Goal: Transaction & Acquisition: Purchase product/service

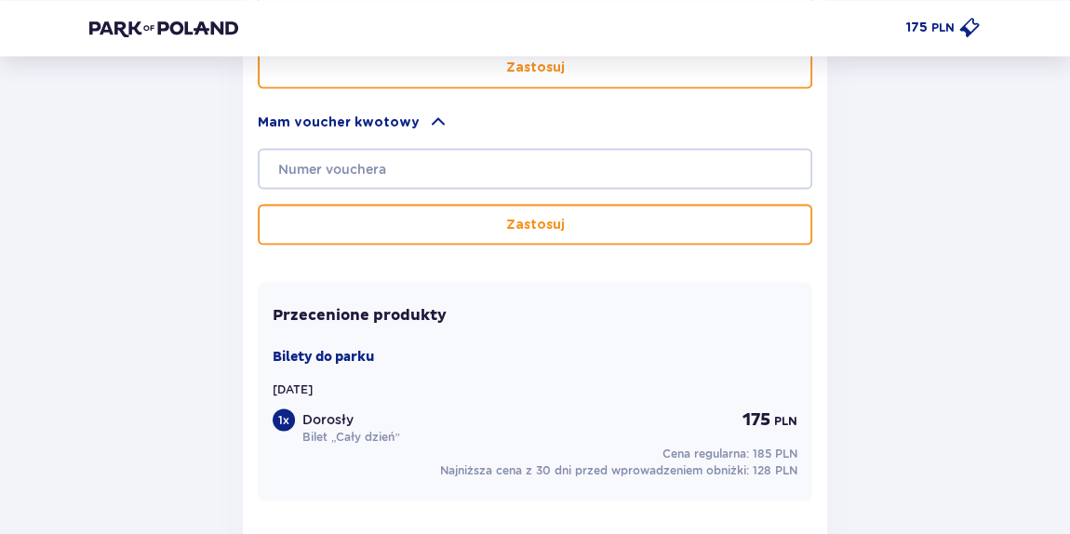
scroll to position [1616, 0]
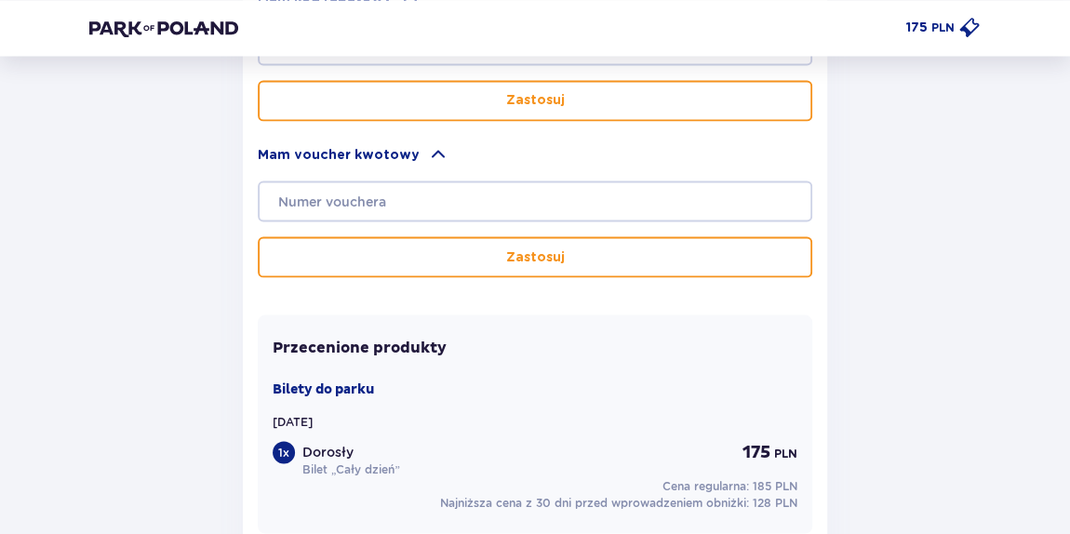
click at [173, 33] on img at bounding box center [163, 28] width 149 height 19
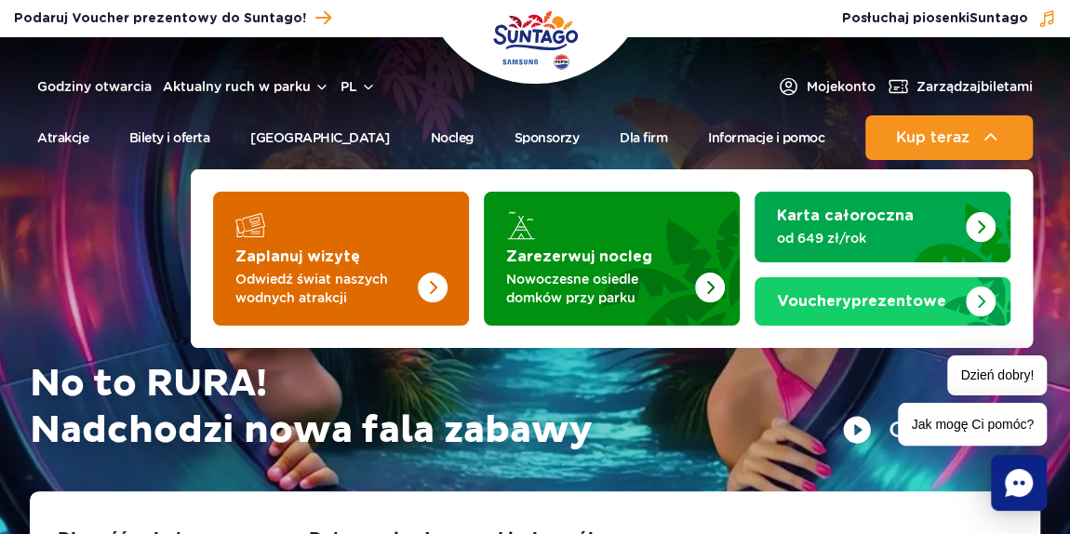
click at [368, 266] on img "Zaplanuj wizytę" at bounding box center [395, 252] width 148 height 145
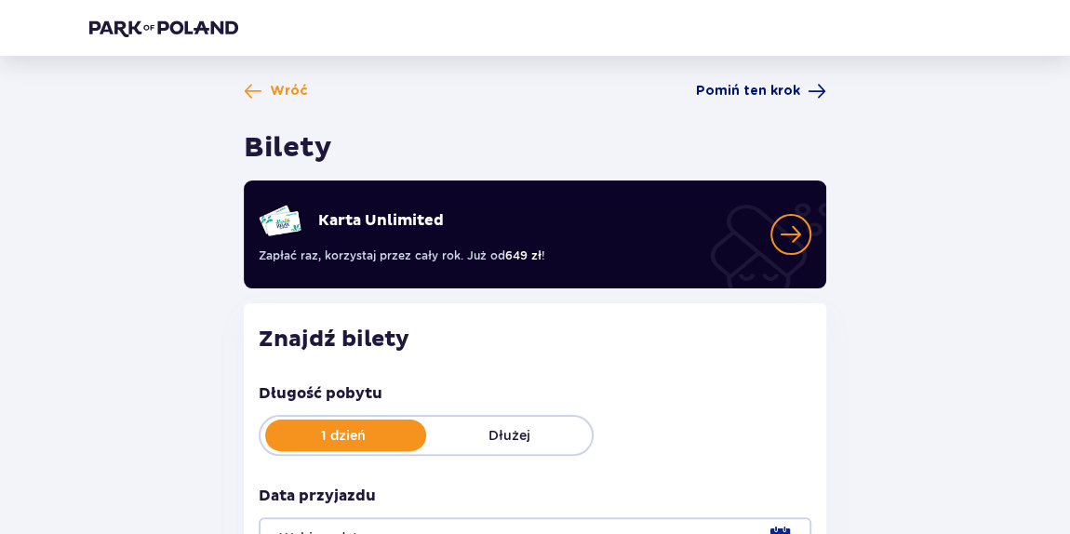
click at [740, 91] on span "Pomiń ten krok" at bounding box center [748, 91] width 104 height 19
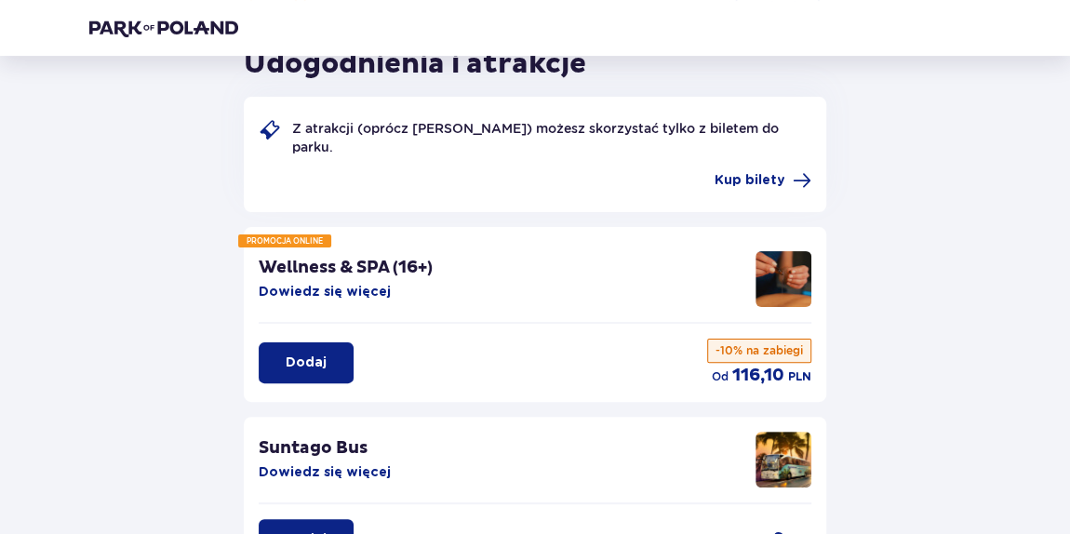
click at [299, 353] on p "Dodaj" at bounding box center [306, 362] width 41 height 19
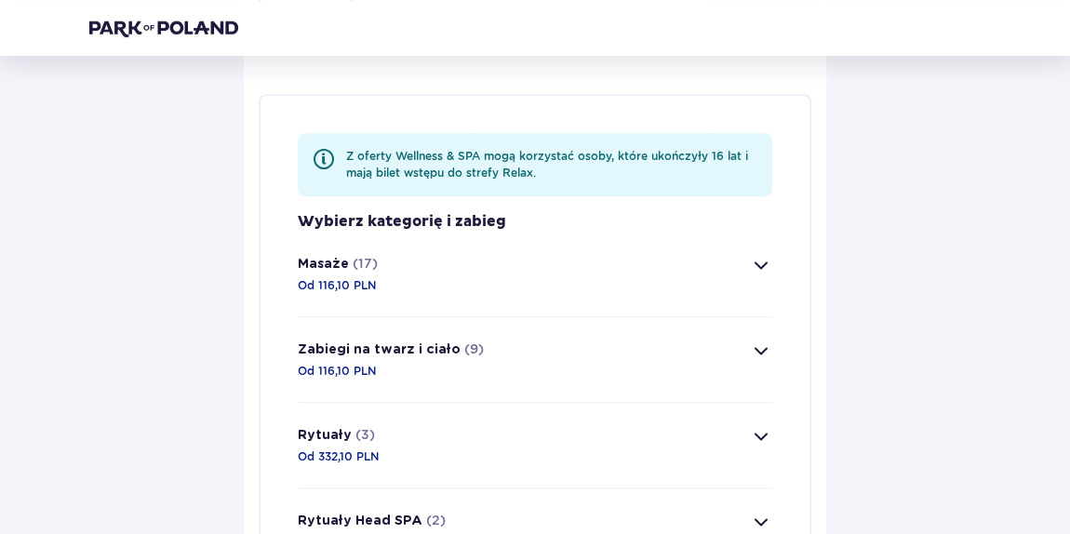
scroll to position [436, 0]
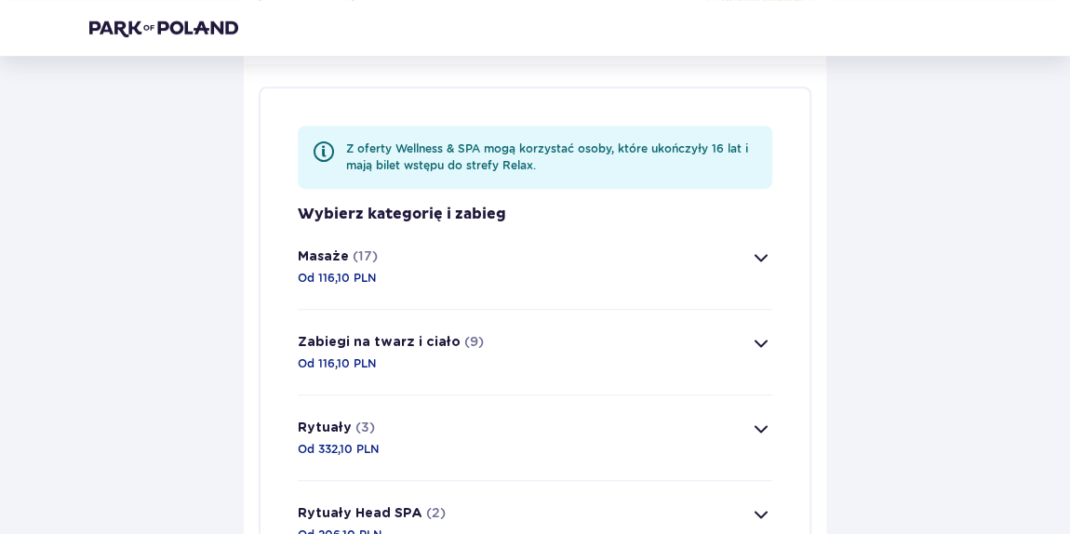
click at [353, 284] on button "Masaże (17) Od 116,10 PLN" at bounding box center [535, 266] width 474 height 85
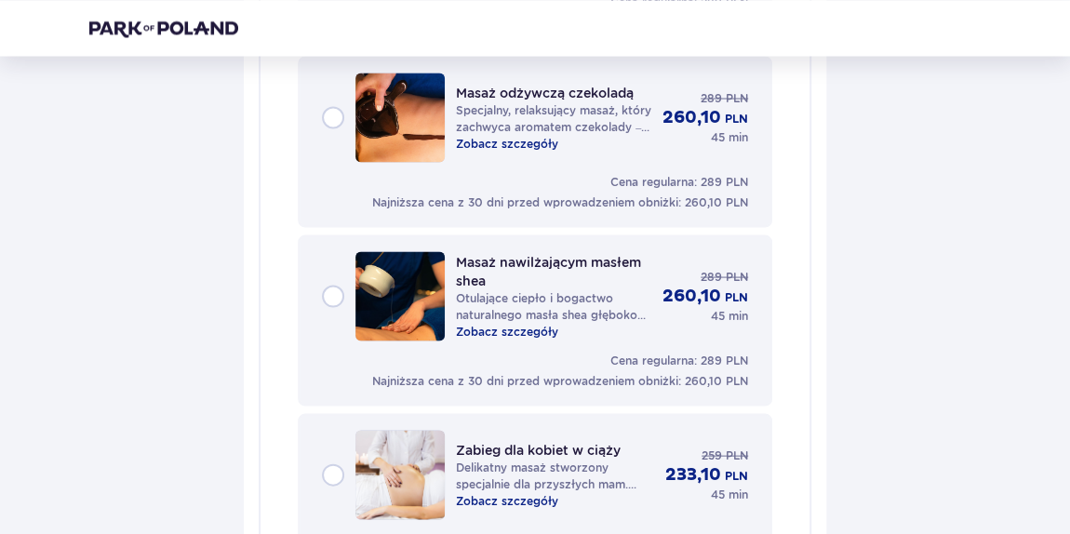
scroll to position [1827, 0]
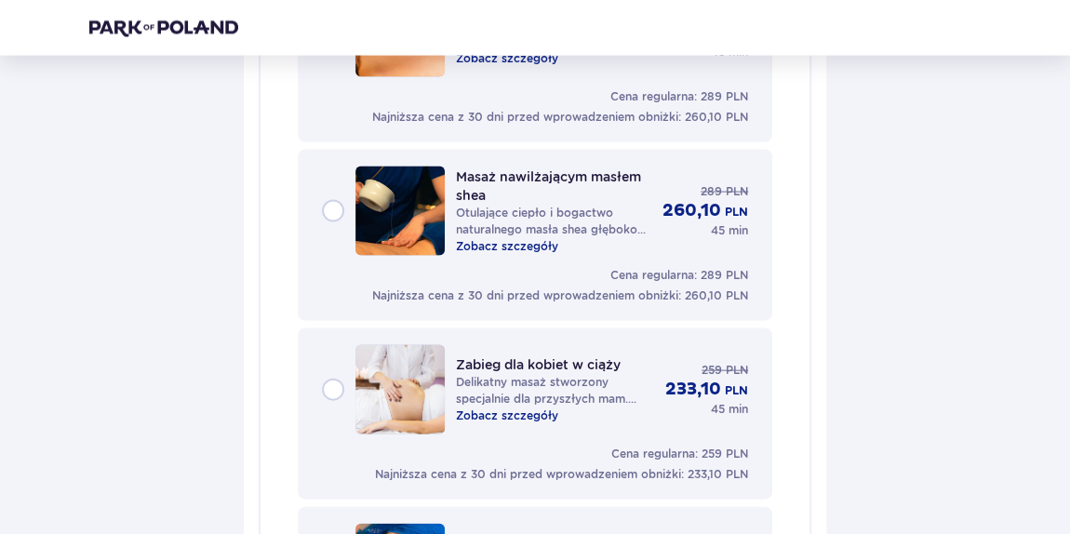
click at [432, 366] on img at bounding box center [399, 389] width 89 height 89
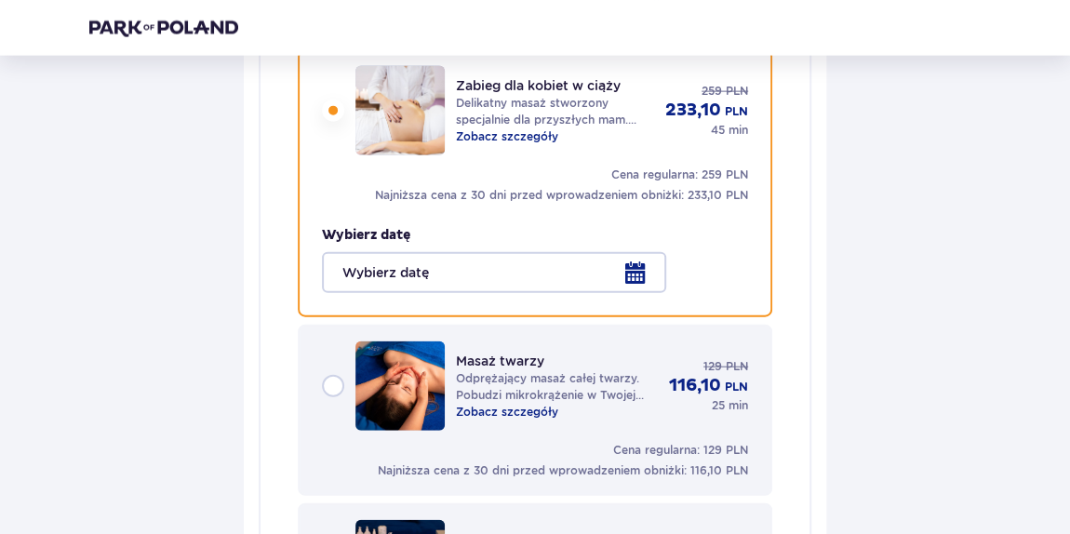
scroll to position [2114, 0]
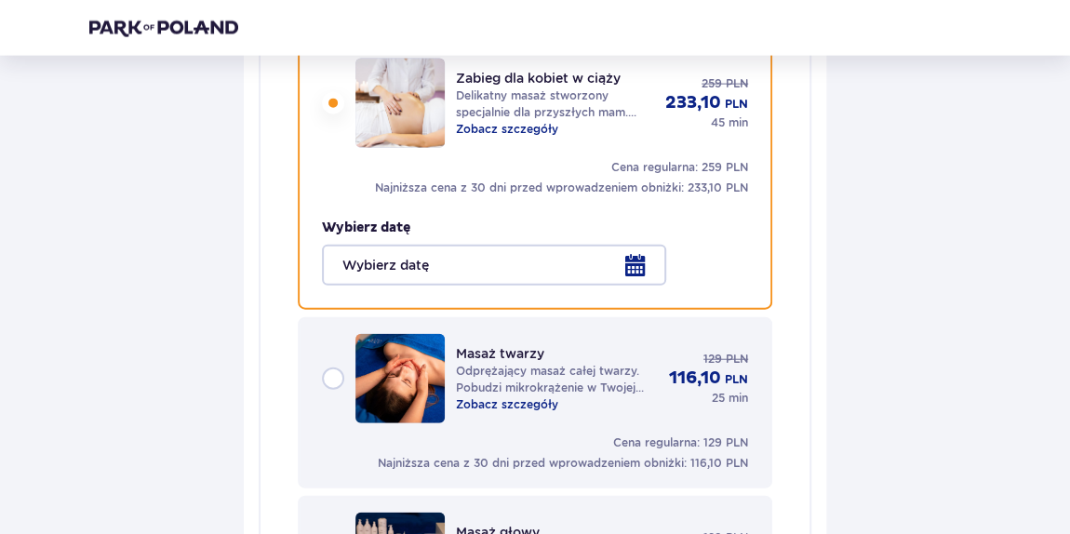
click at [567, 249] on div at bounding box center [535, 265] width 426 height 41
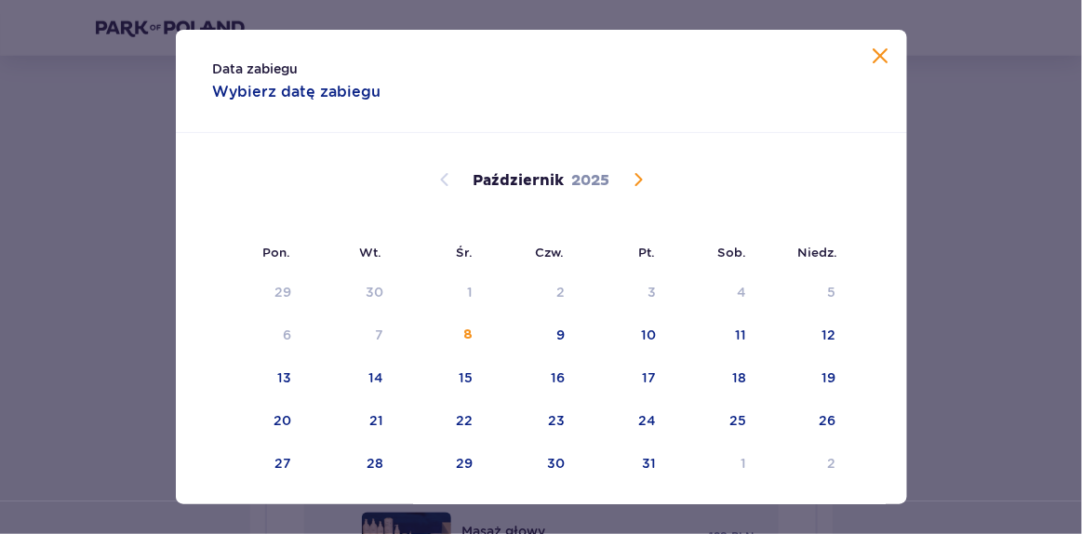
click at [0, 340] on div "Data zabiegu Wybierz datę zabiegu Pon. Wt. Śr. Czw. Pt. Sob. Niedz. Wrzesień 20…" at bounding box center [541, 267] width 1082 height 534
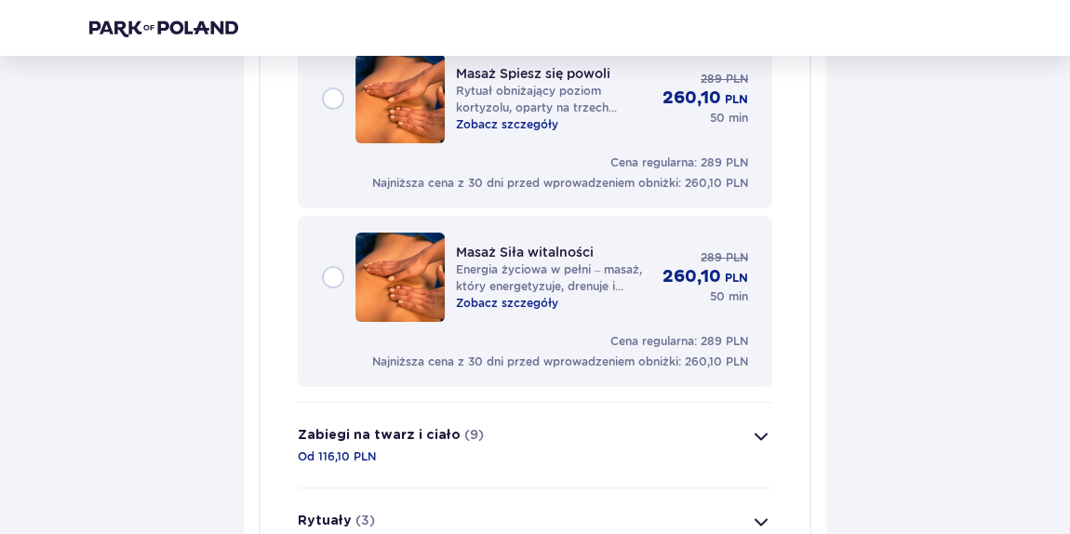
scroll to position [3466, 0]
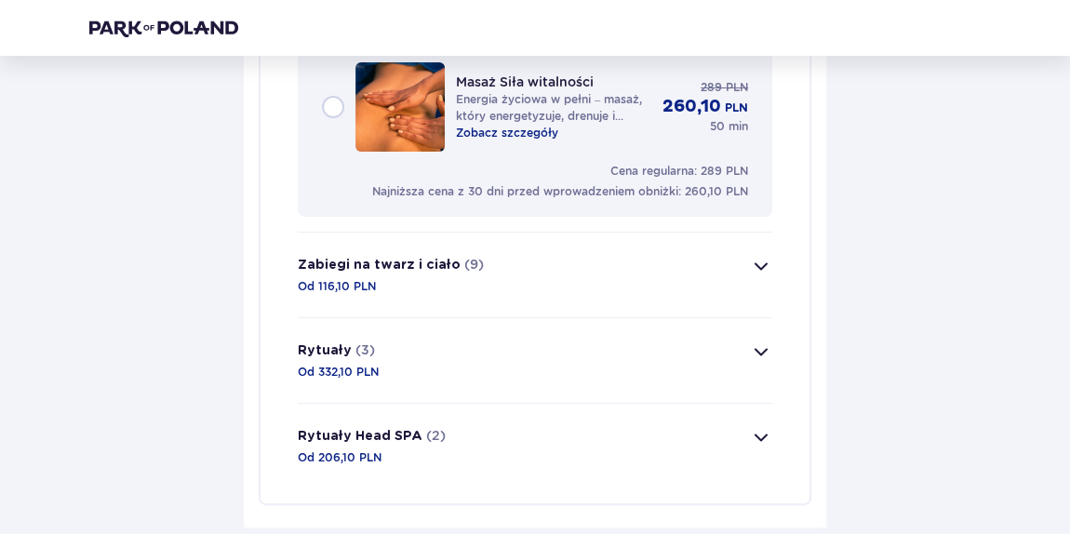
click at [496, 249] on button "Zabiegi na twarz i ciało (9) Od 116,10 PLN" at bounding box center [535, 275] width 474 height 85
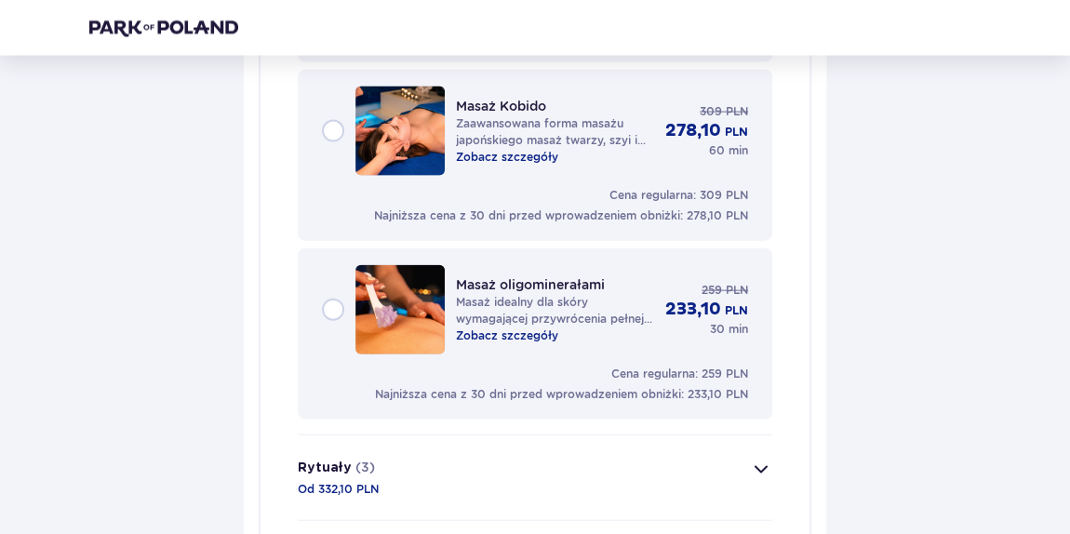
scroll to position [1996, 0]
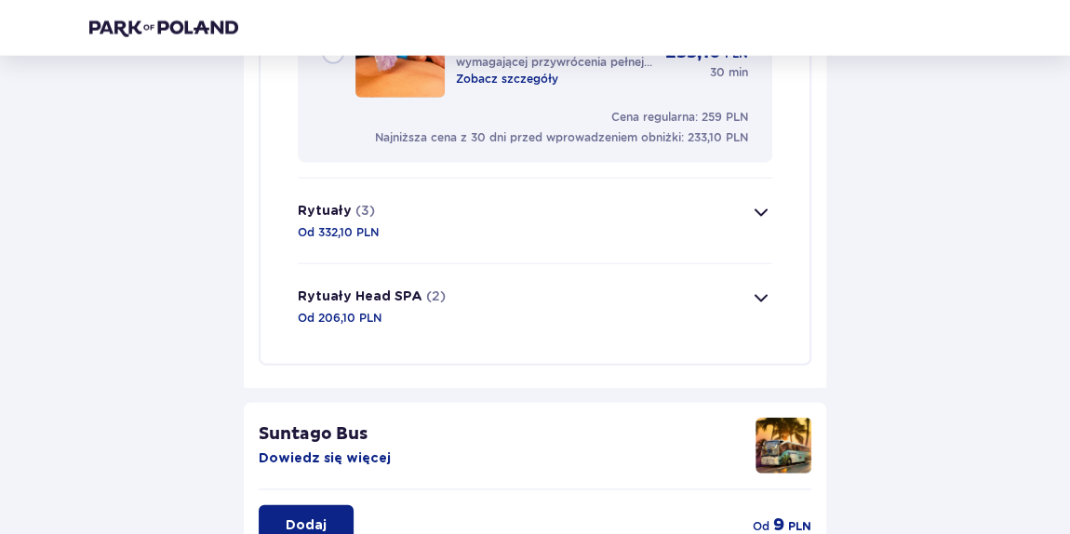
click at [378, 224] on p "Od 332,10 PLN" at bounding box center [338, 232] width 81 height 17
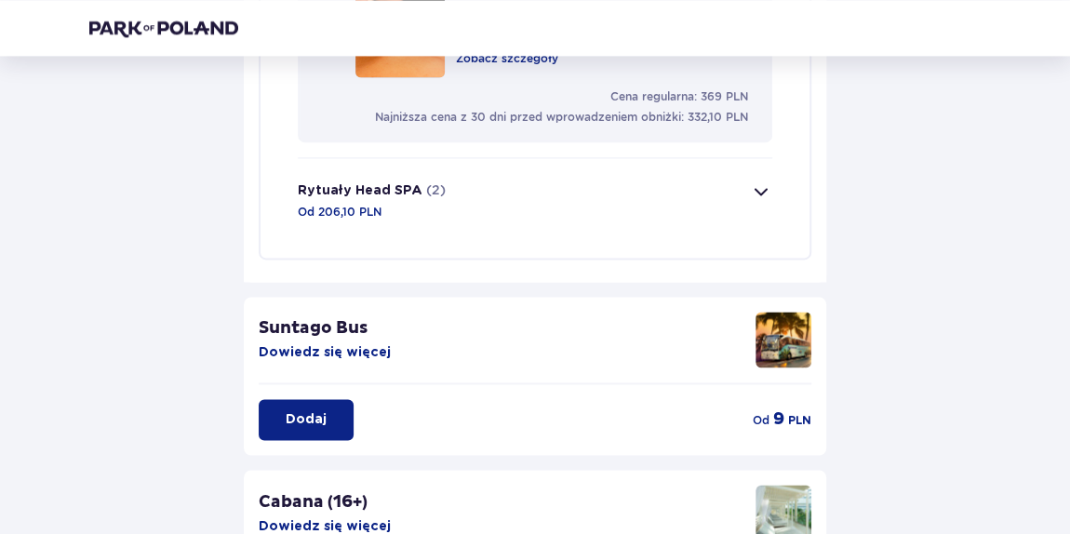
scroll to position [1319, 0]
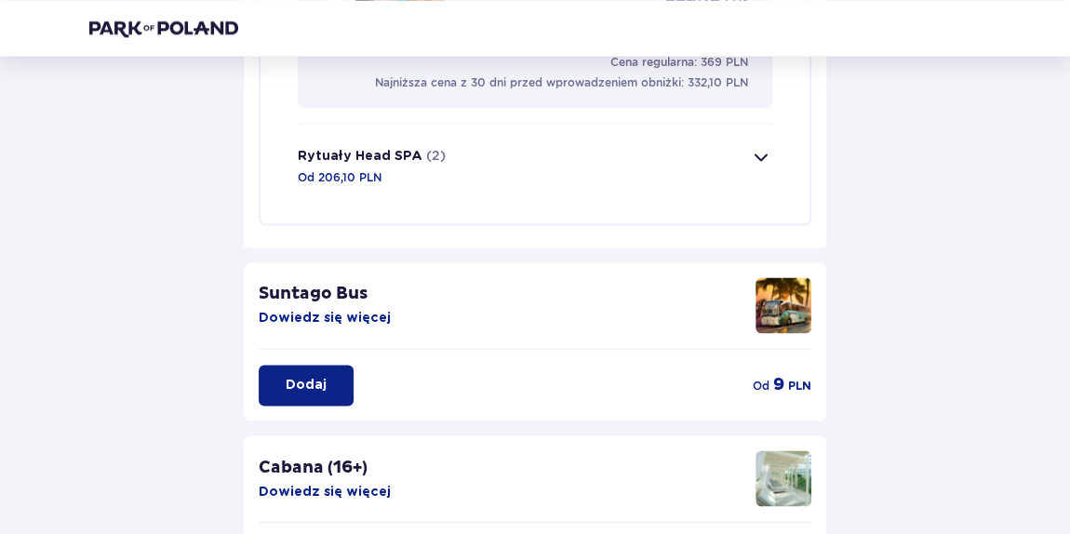
click at [346, 169] on p "Od 206,10 PLN" at bounding box center [340, 177] width 84 height 17
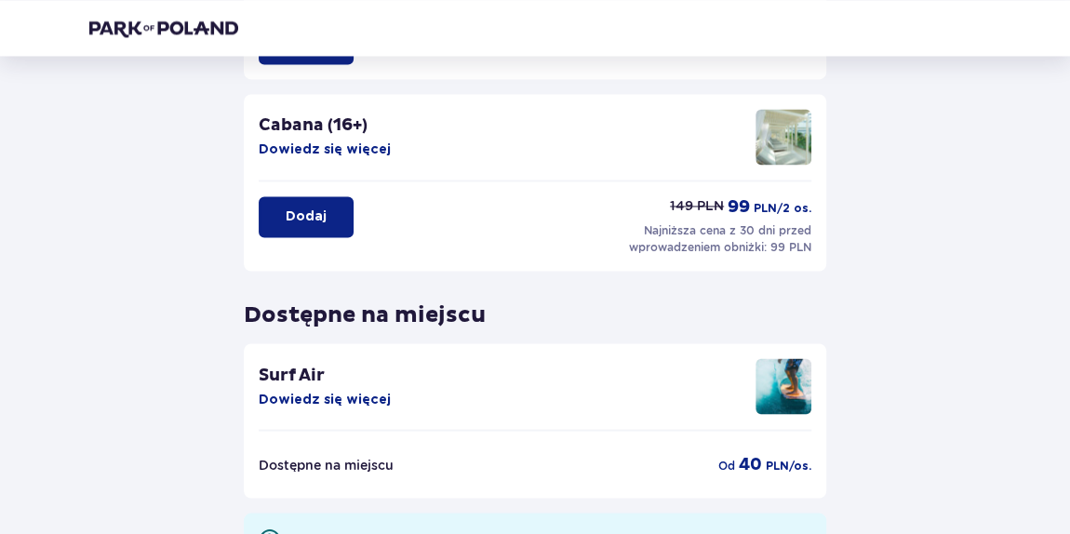
scroll to position [1487, 0]
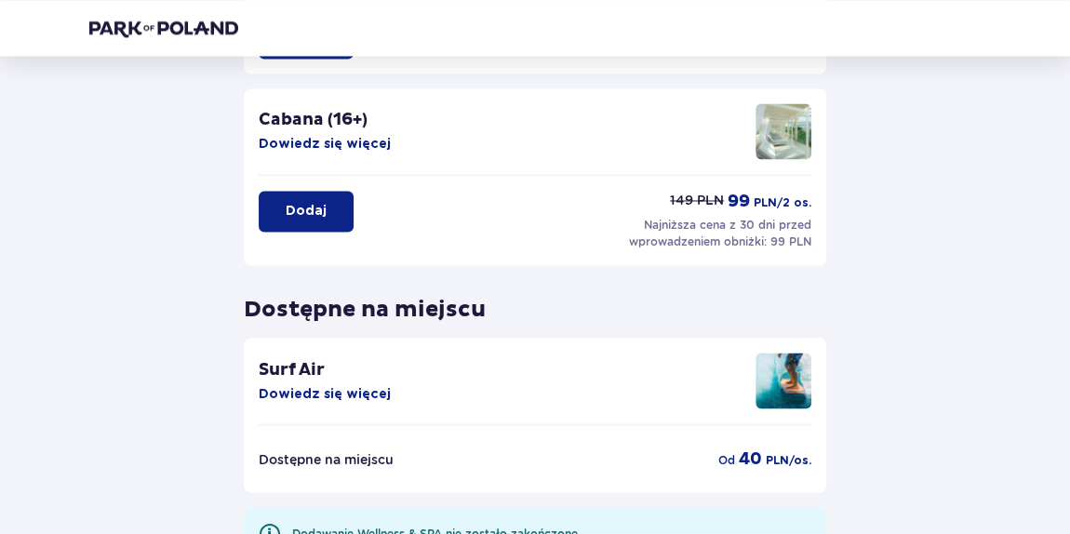
click at [208, 27] on img at bounding box center [163, 28] width 149 height 19
